Goal: Book appointment/travel/reservation

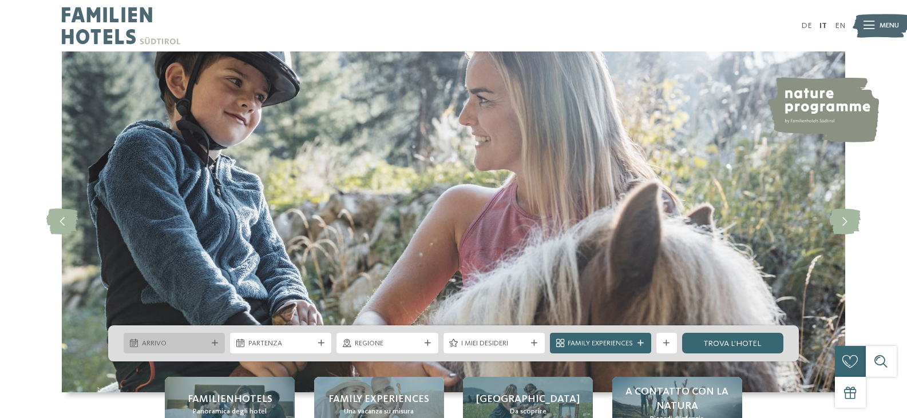
click at [186, 349] on span "Arrivo" at bounding box center [174, 344] width 65 height 10
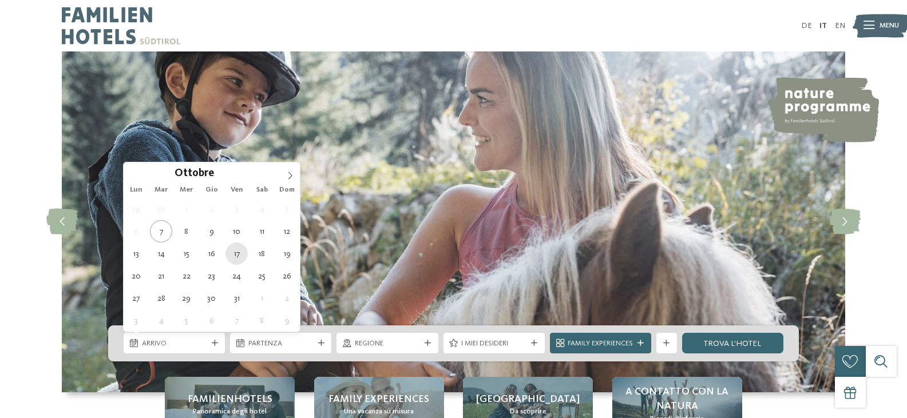
type div "17.10.2025"
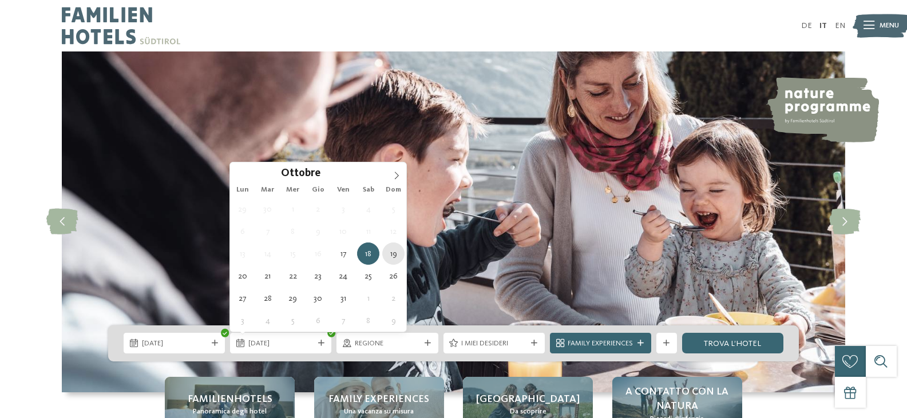
type div "19.10.2025"
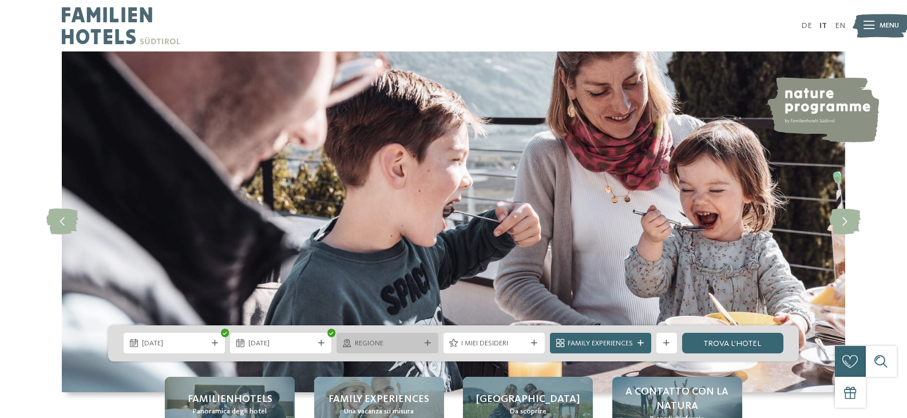
click at [379, 349] on span "Regione" at bounding box center [387, 344] width 65 height 10
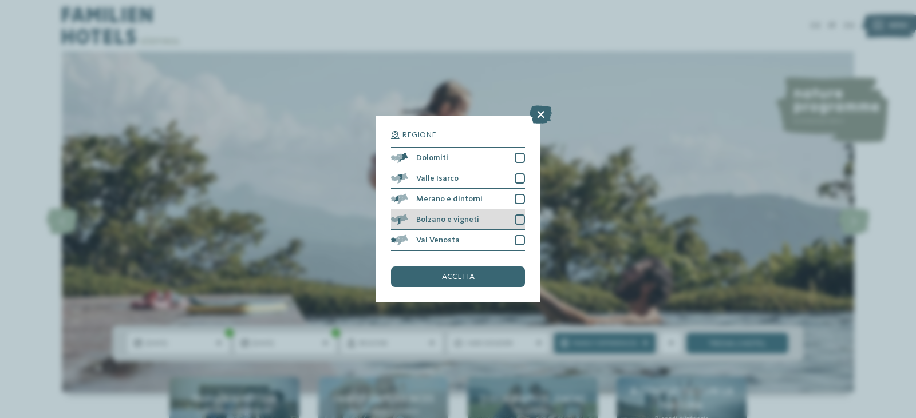
click at [520, 222] on div at bounding box center [520, 220] width 10 height 10
click at [476, 273] on div "accetta" at bounding box center [458, 277] width 134 height 21
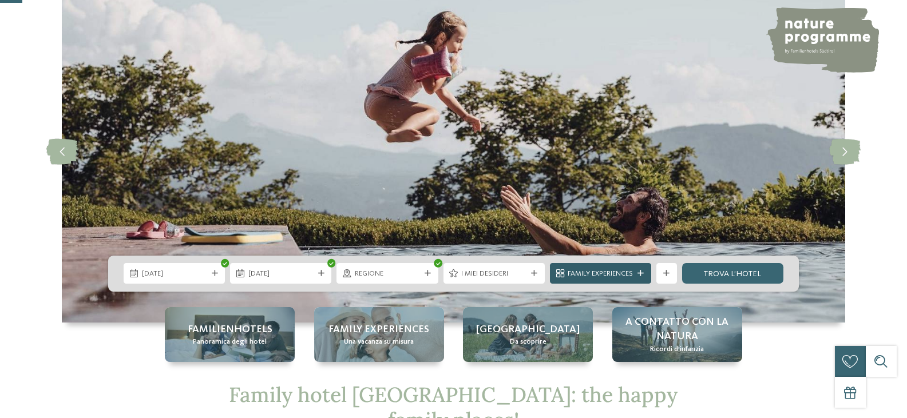
scroll to position [114, 0]
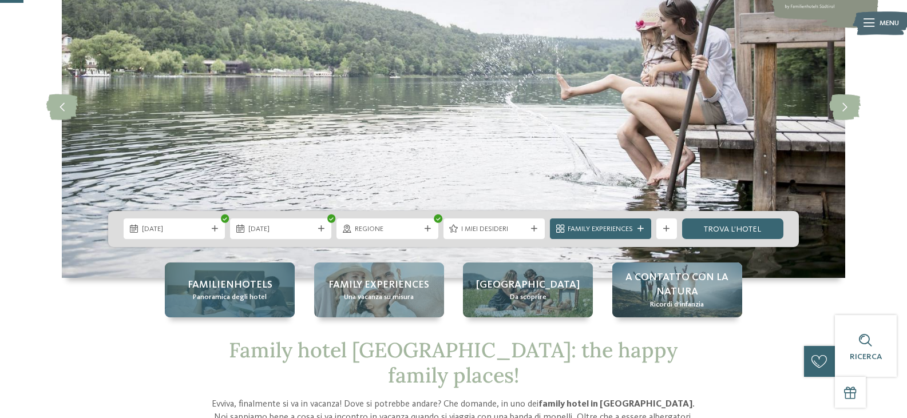
click at [266, 291] on span "Familienhotels" at bounding box center [230, 285] width 85 height 14
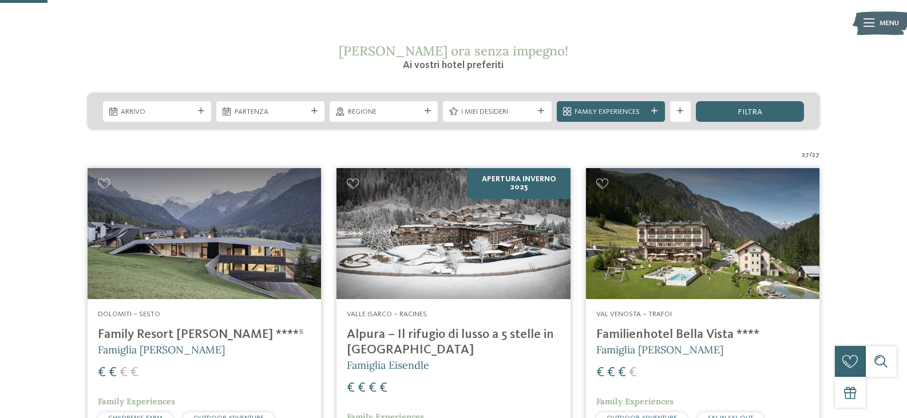
scroll to position [286, 0]
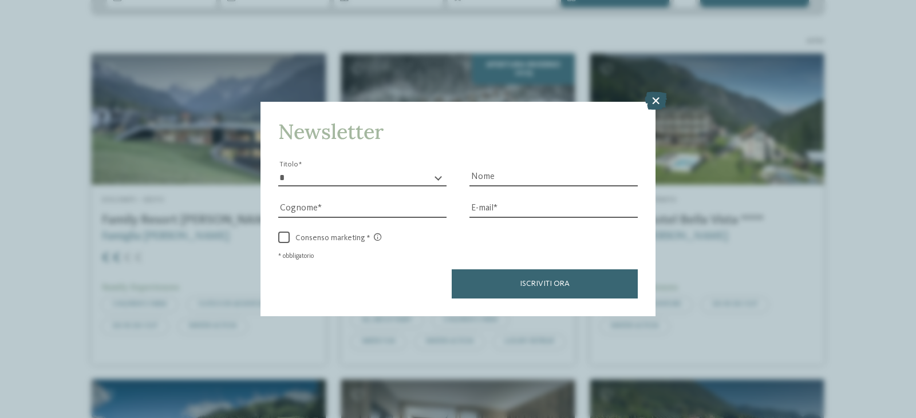
click at [654, 104] on icon at bounding box center [655, 101] width 22 height 18
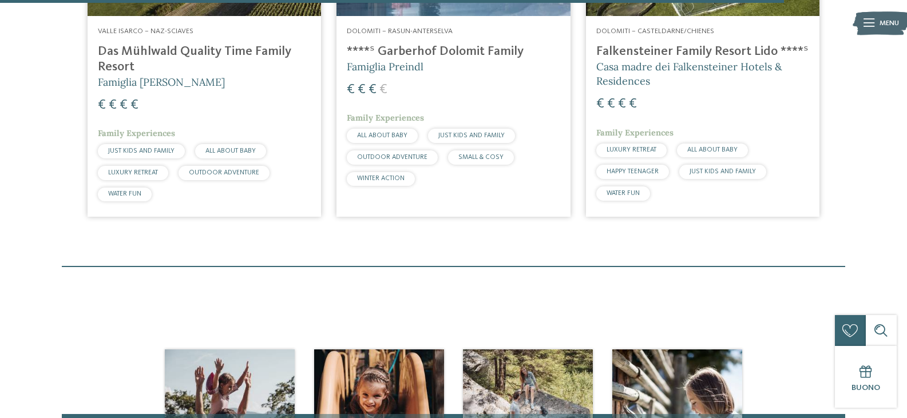
scroll to position [3033, 0]
